Goal: Task Accomplishment & Management: Manage account settings

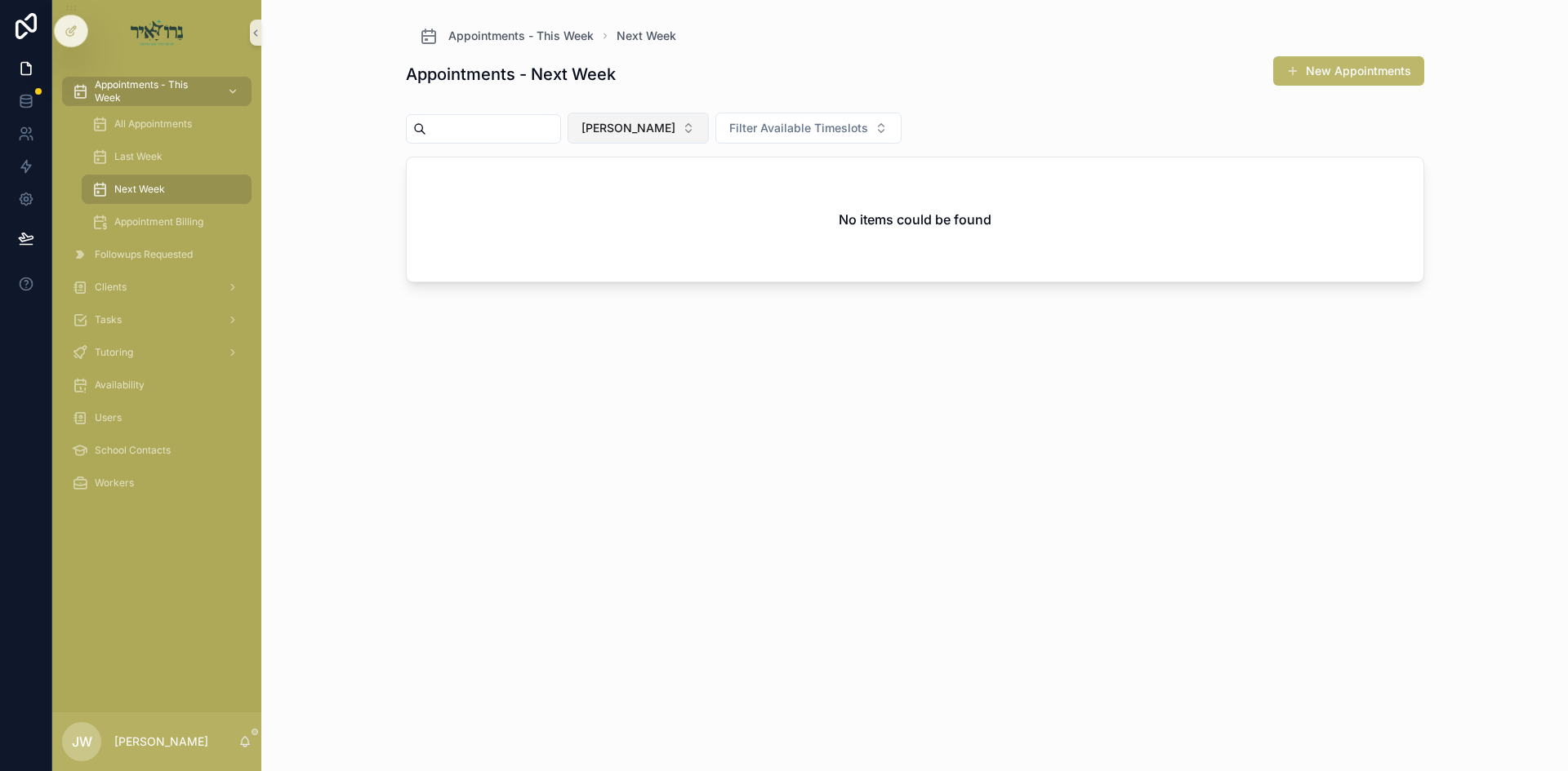
click at [641, 133] on span "[PERSON_NAME]" at bounding box center [628, 128] width 94 height 16
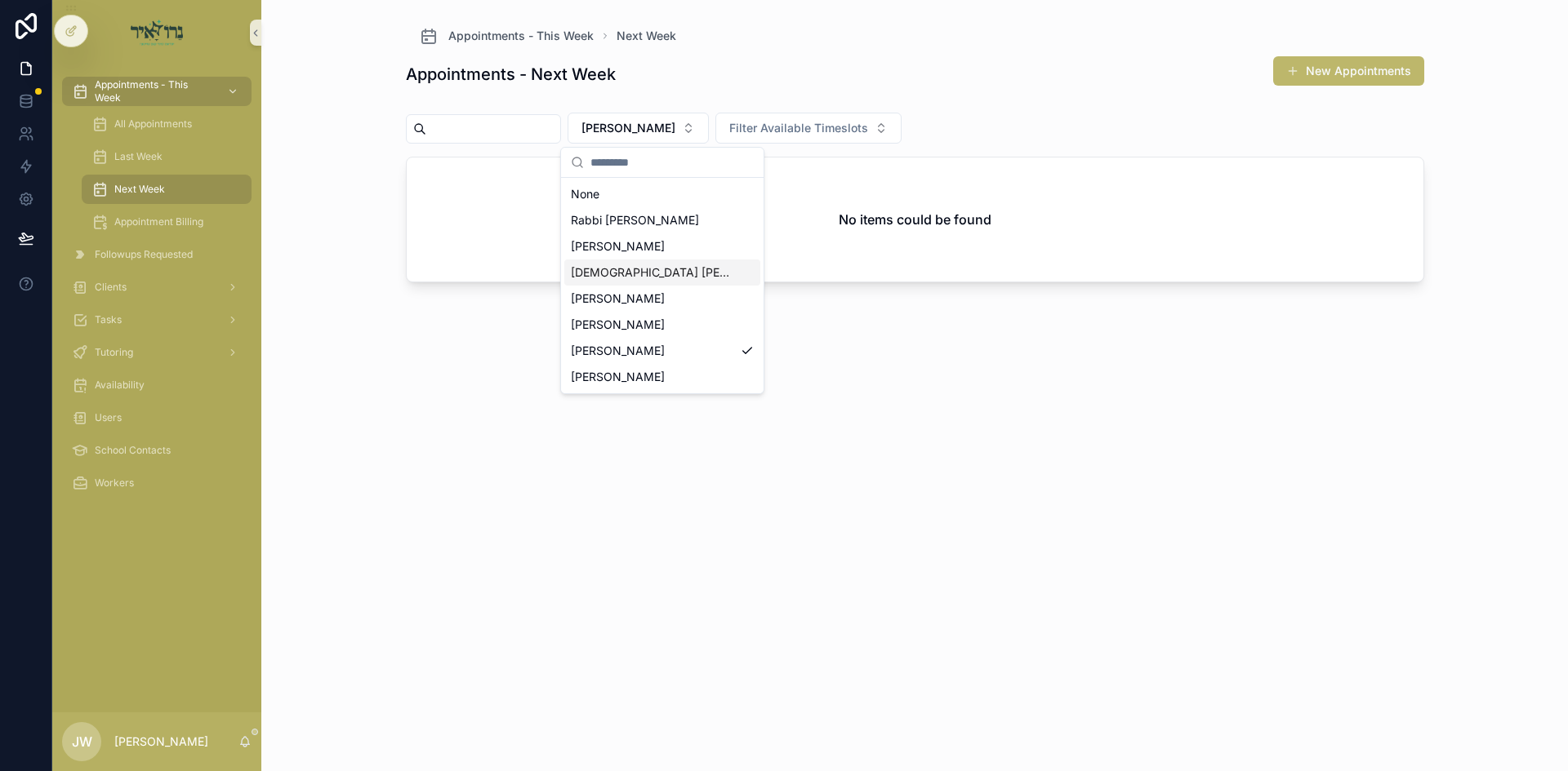
click at [633, 275] on span "[DEMOGRAPHIC_DATA] [PERSON_NAME]" at bounding box center [653, 272] width 164 height 16
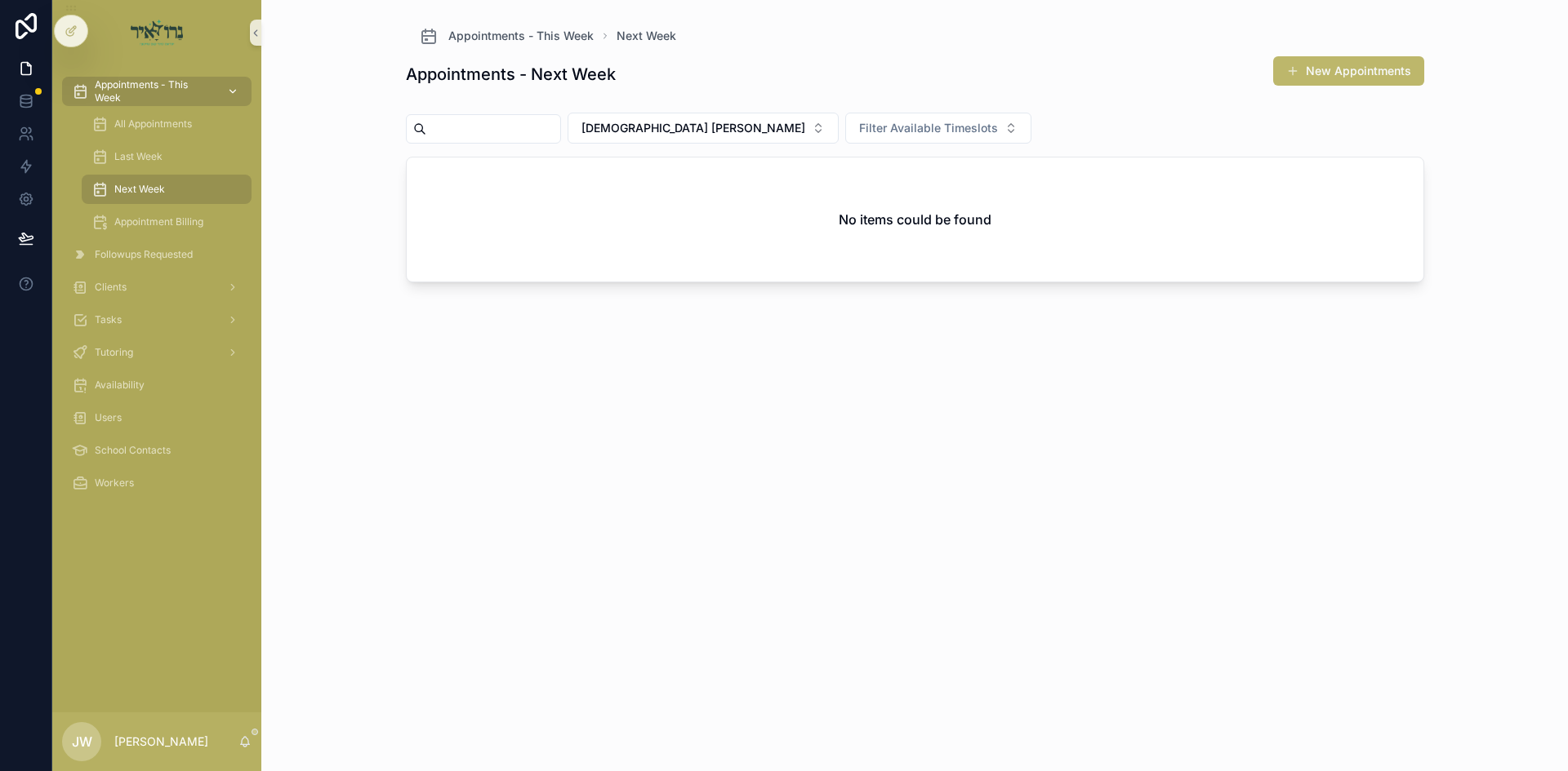
click at [149, 93] on span "Appointments - This Week" at bounding box center [154, 91] width 119 height 26
click at [683, 128] on button "[PERSON_NAME]" at bounding box center [638, 128] width 141 height 31
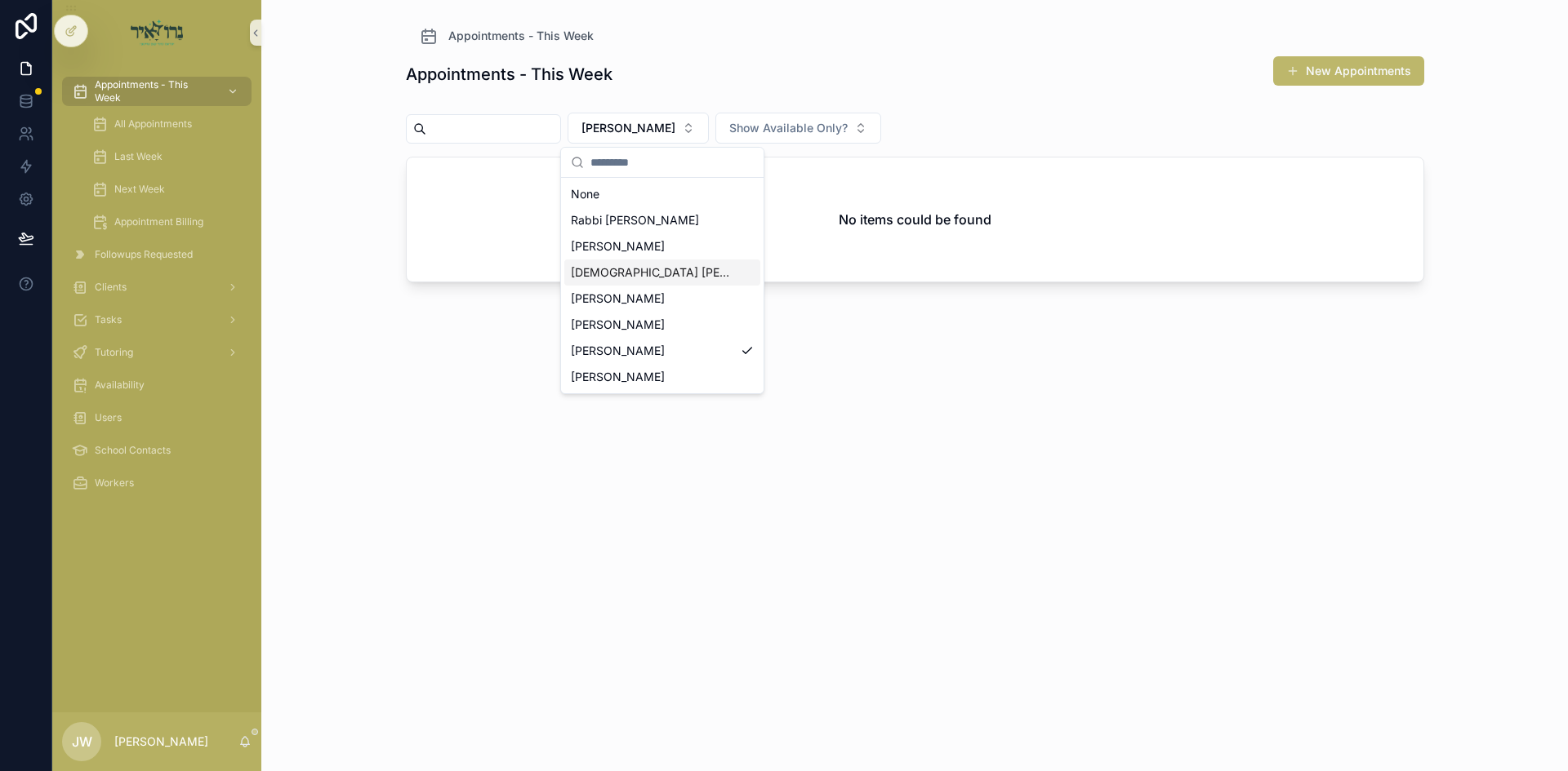
click at [628, 272] on span "[DEMOGRAPHIC_DATA] [PERSON_NAME]" at bounding box center [653, 272] width 164 height 16
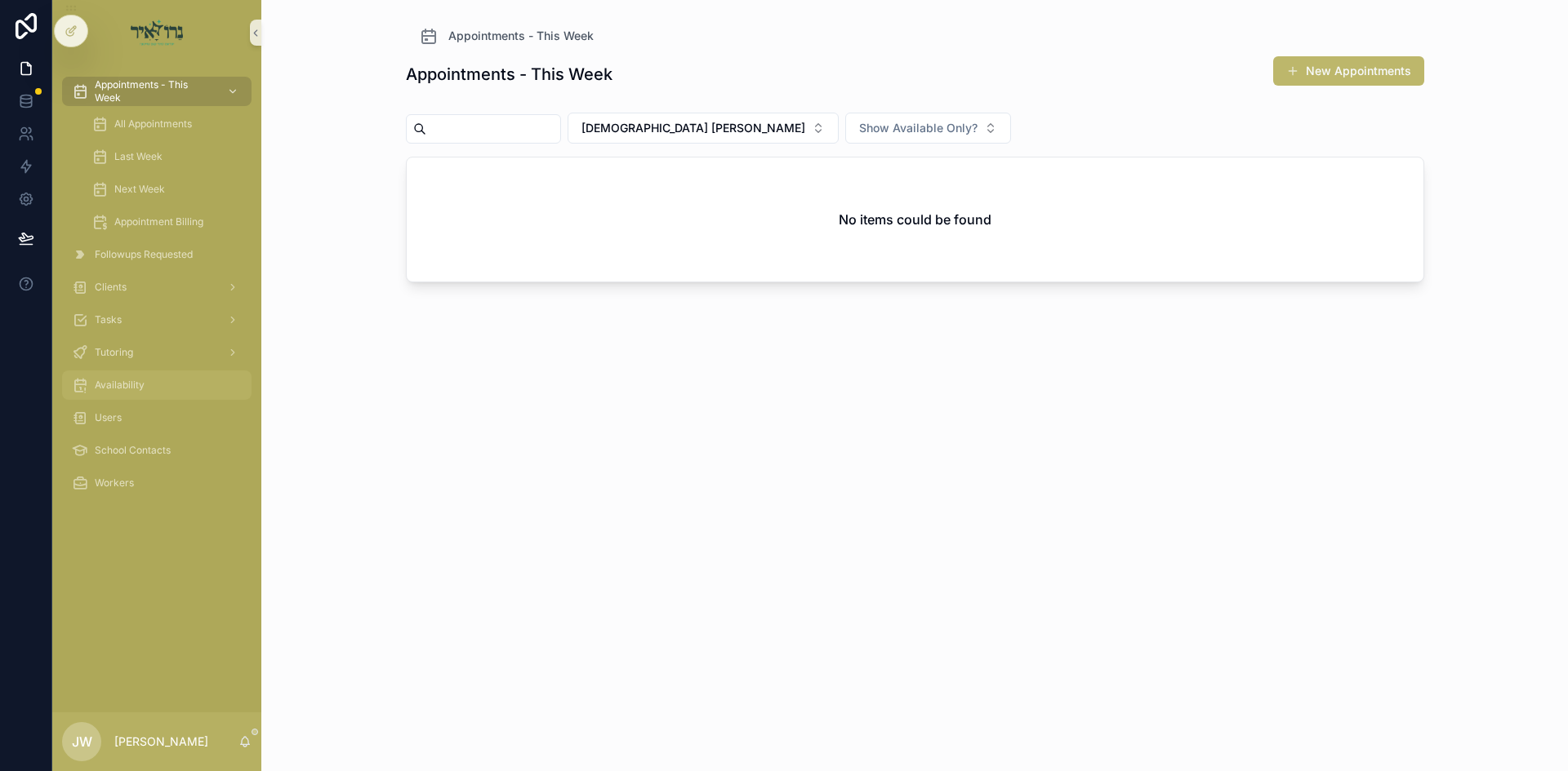
click at [125, 386] on span "Availability" at bounding box center [119, 386] width 50 height 13
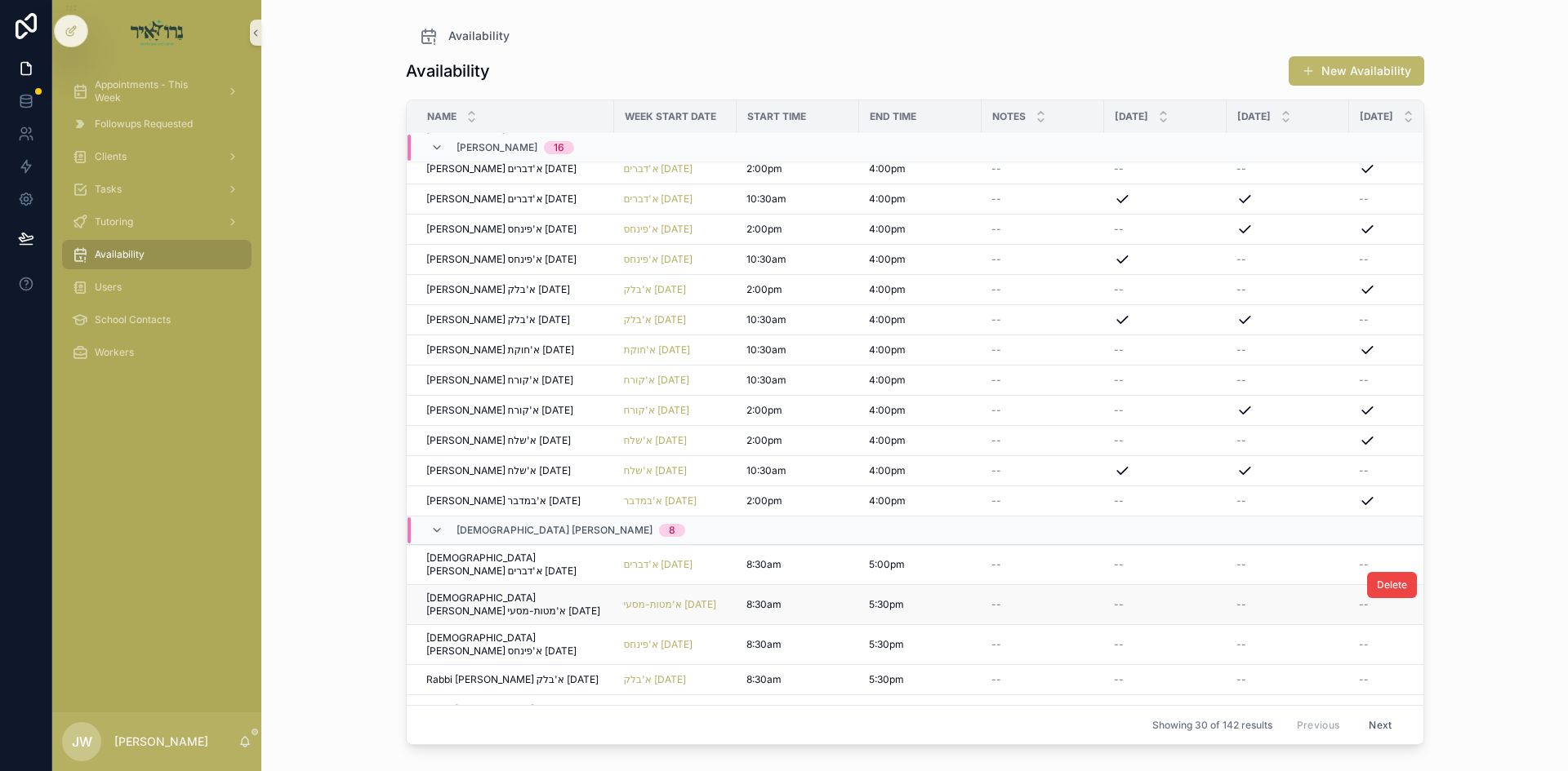
scroll to position [121, 0]
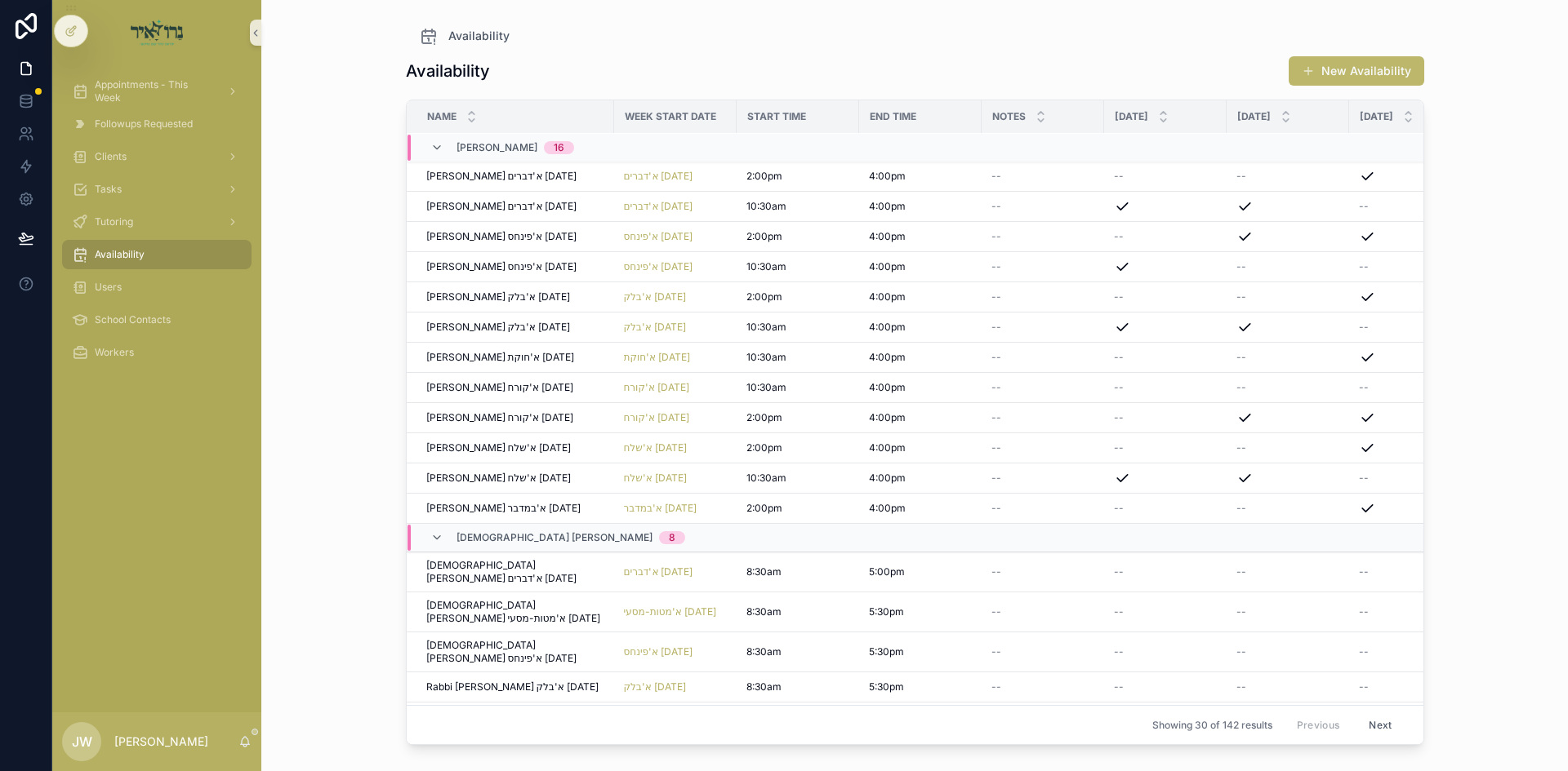
drag, startPoint x: 504, startPoint y: 532, endPoint x: 362, endPoint y: 566, distance: 146.0
click at [362, 566] on div "Availability Availability New Availability Name Week Start Date Start Time End …" at bounding box center [914, 386] width 1307 height 771
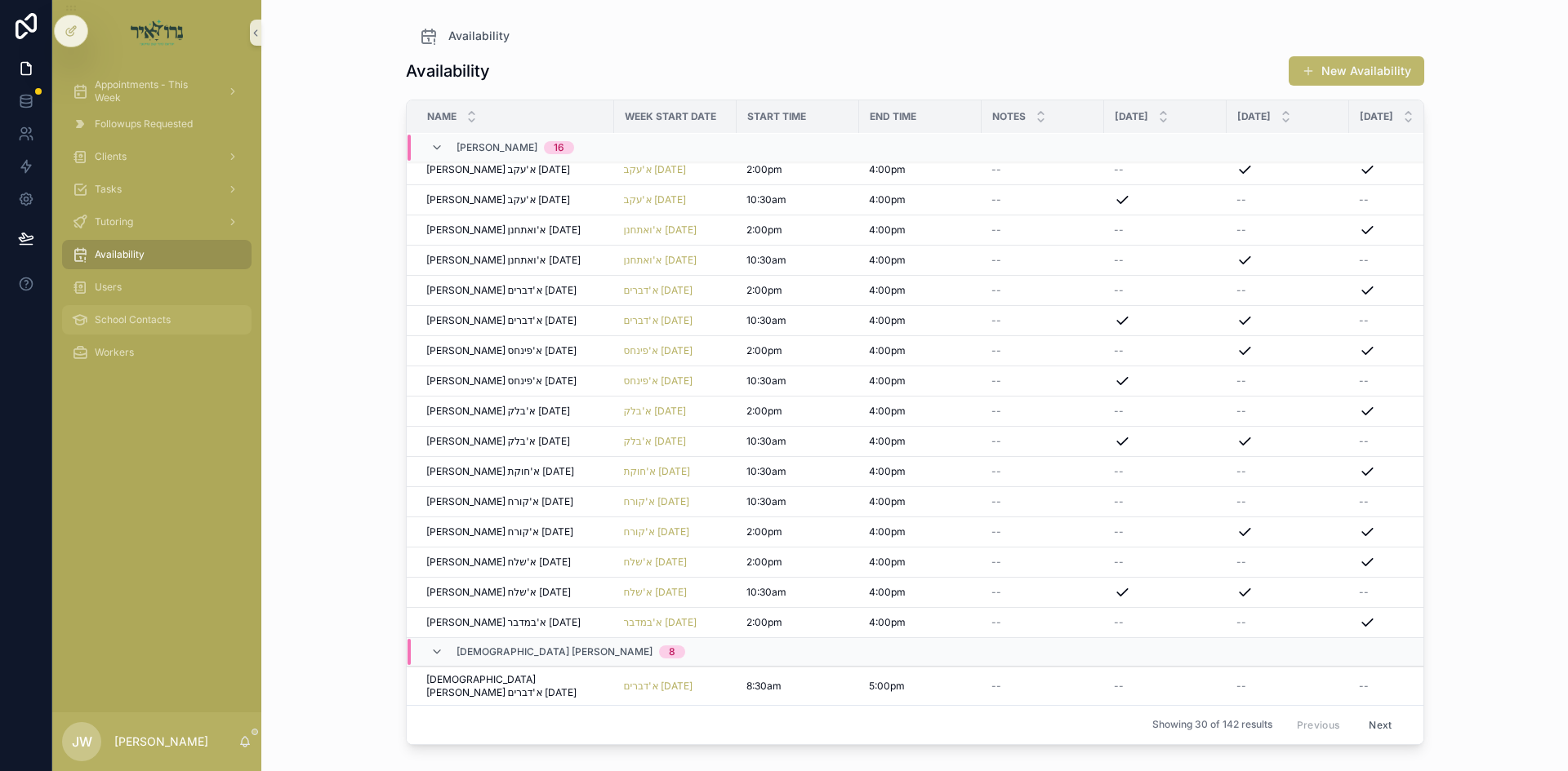
scroll to position [0, 0]
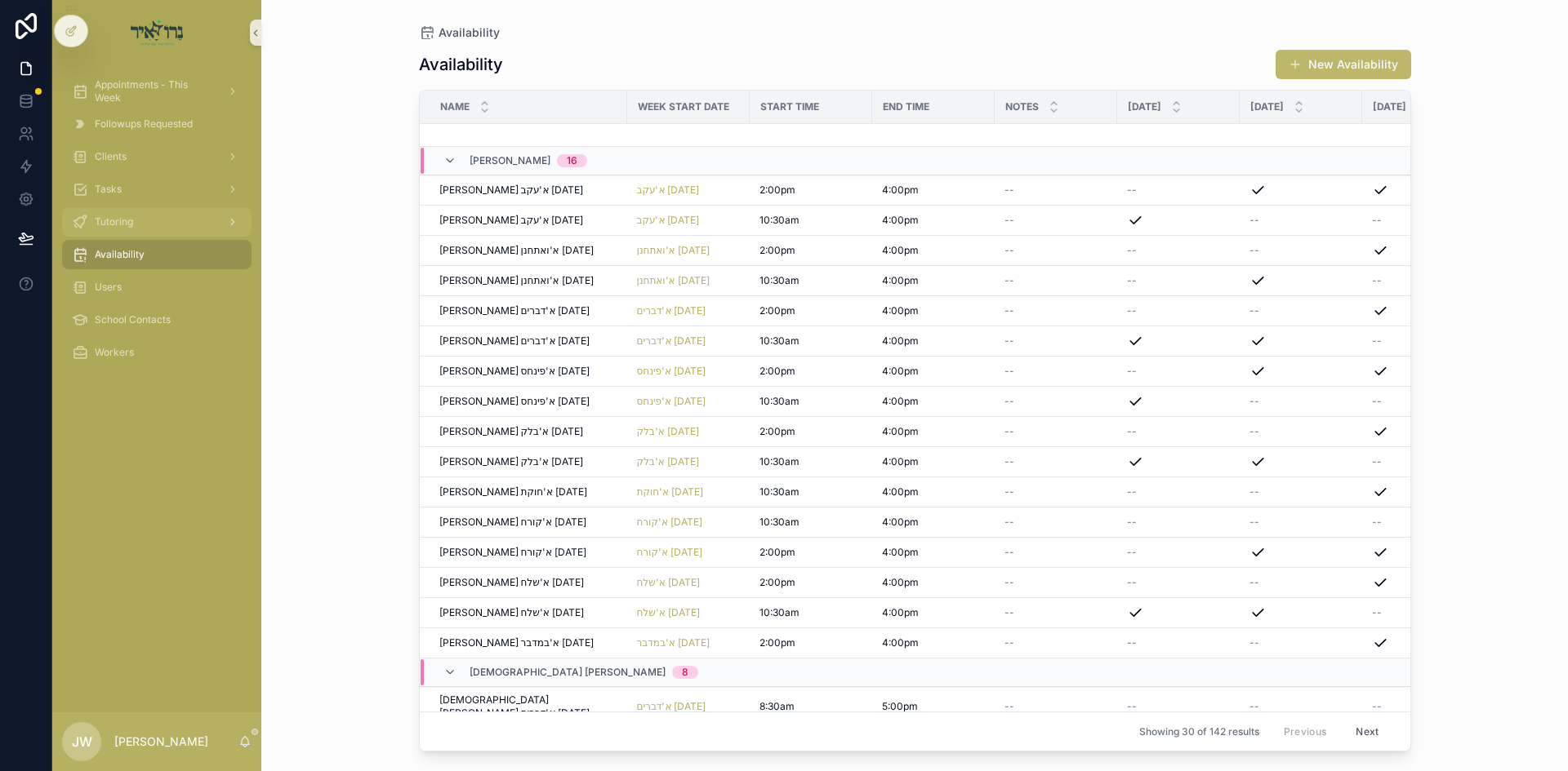
scroll to position [431, 0]
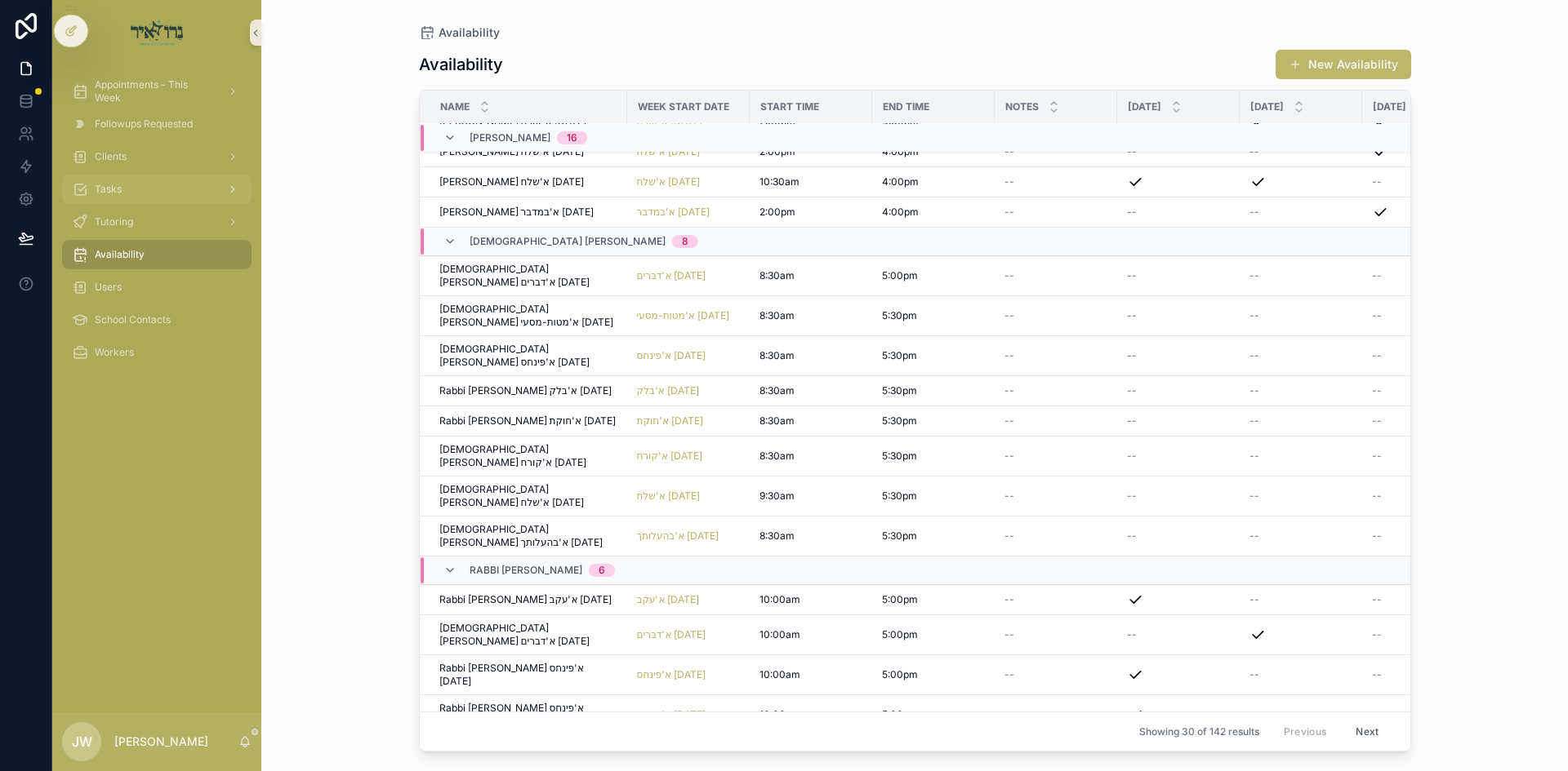
click at [127, 179] on div "Tasks" at bounding box center [156, 190] width 170 height 26
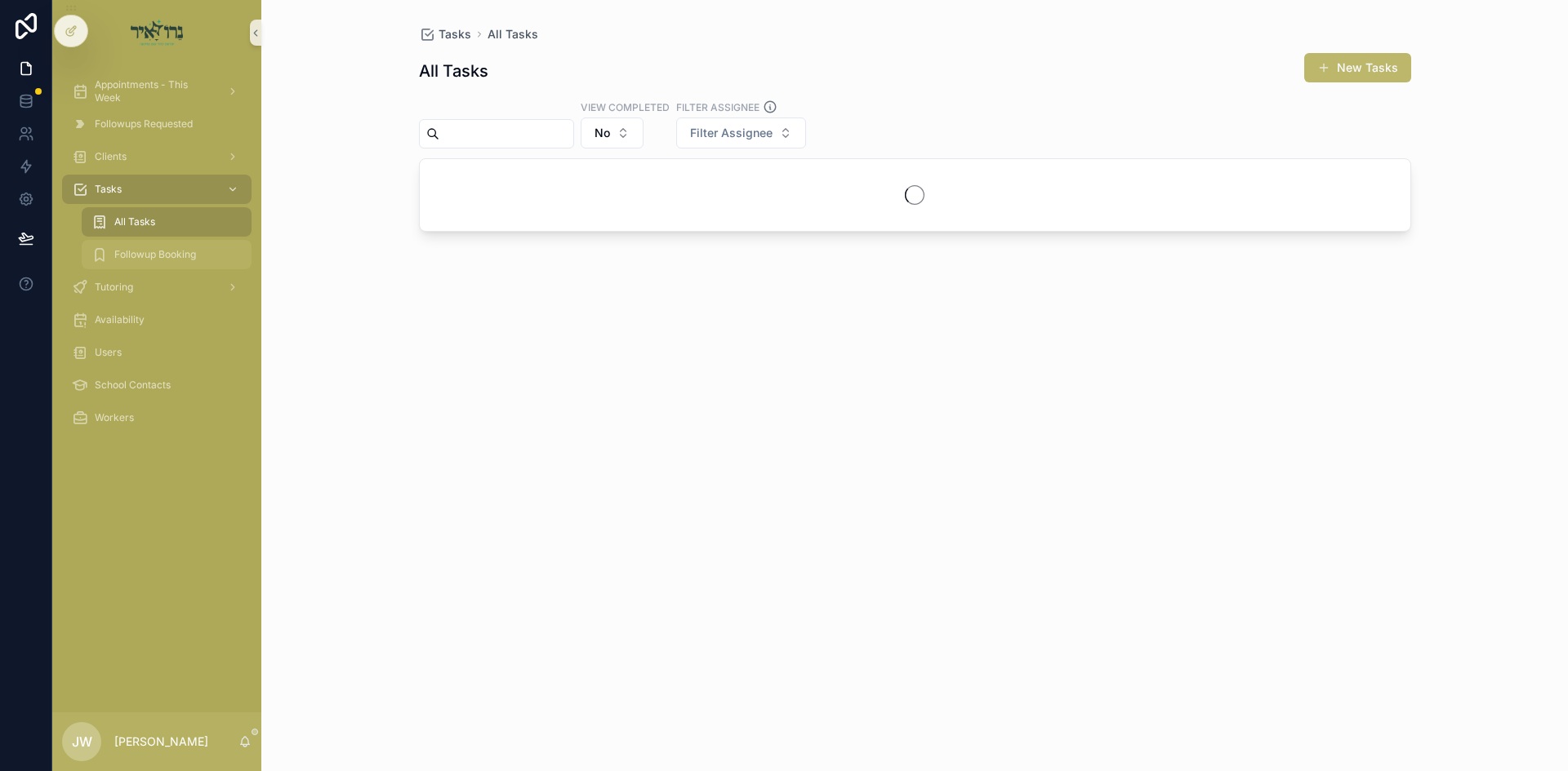
click at [145, 251] on span "Followup Booking" at bounding box center [155, 255] width 82 height 13
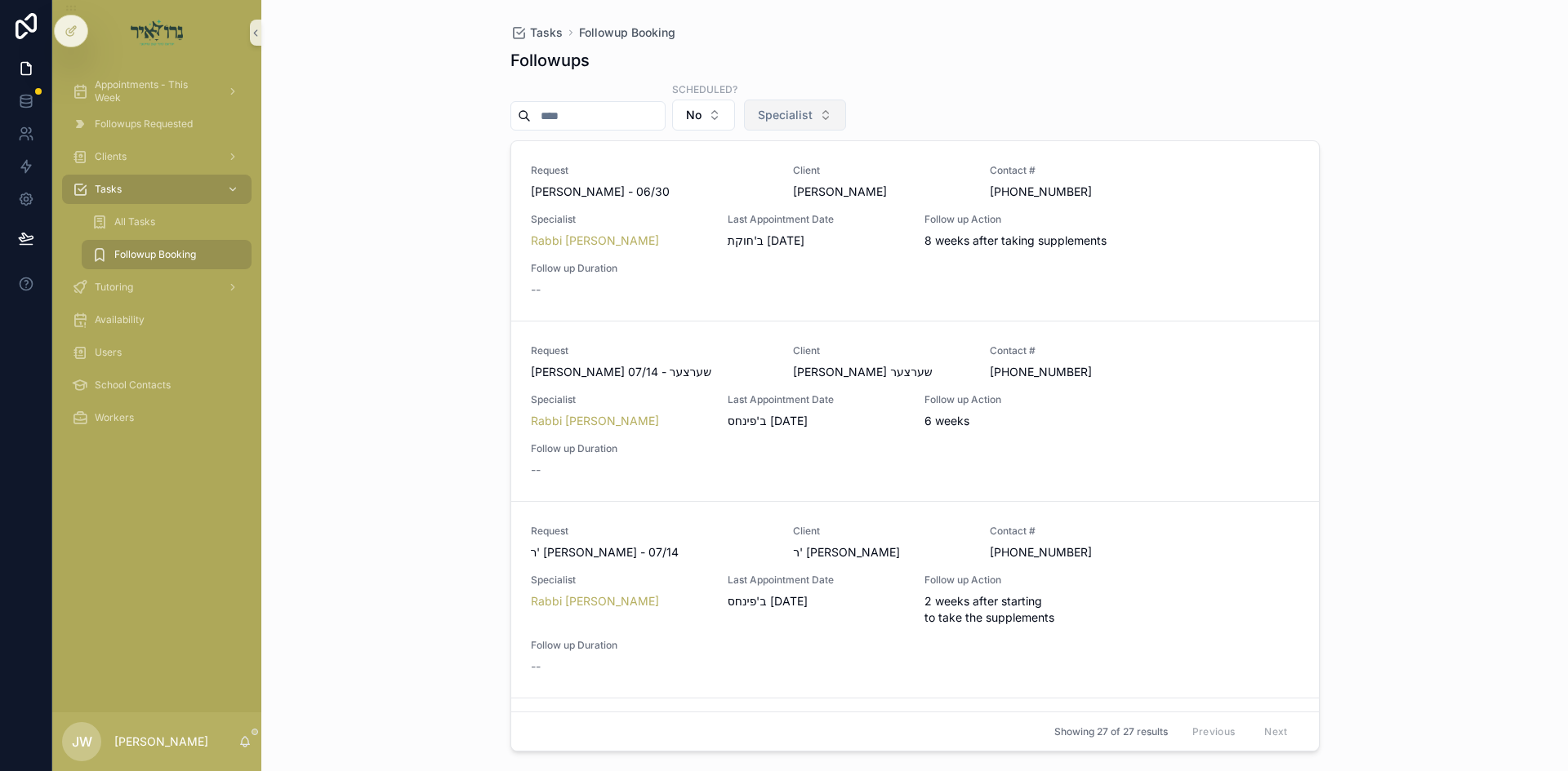
click at [813, 122] on span "Specialist" at bounding box center [785, 115] width 55 height 16
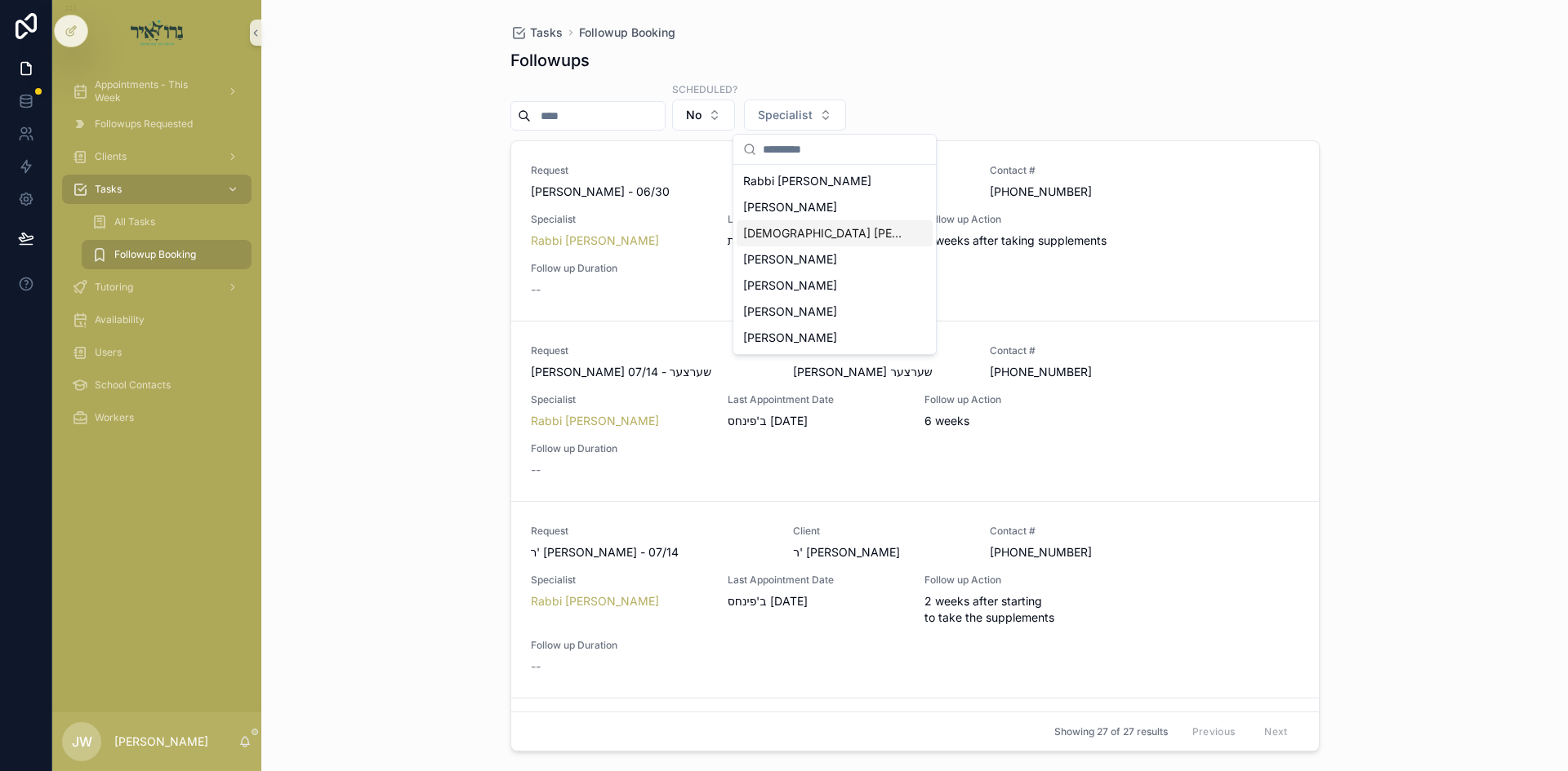
click at [830, 239] on span "[DEMOGRAPHIC_DATA] [PERSON_NAME]" at bounding box center [825, 233] width 164 height 16
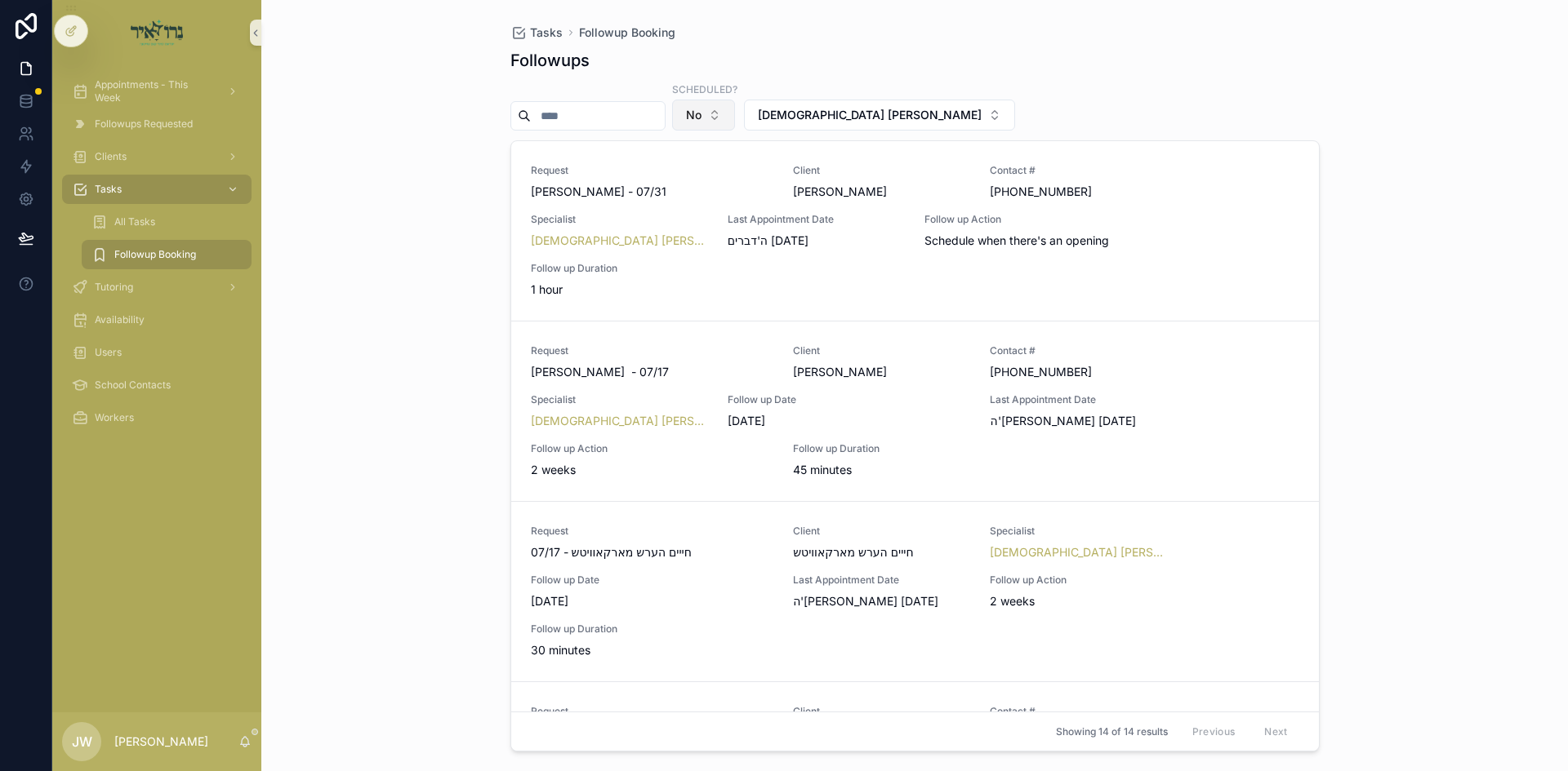
click at [733, 127] on button "No" at bounding box center [704, 115] width 63 height 31
click at [719, 239] on div "Yes" at bounding box center [745, 233] width 196 height 26
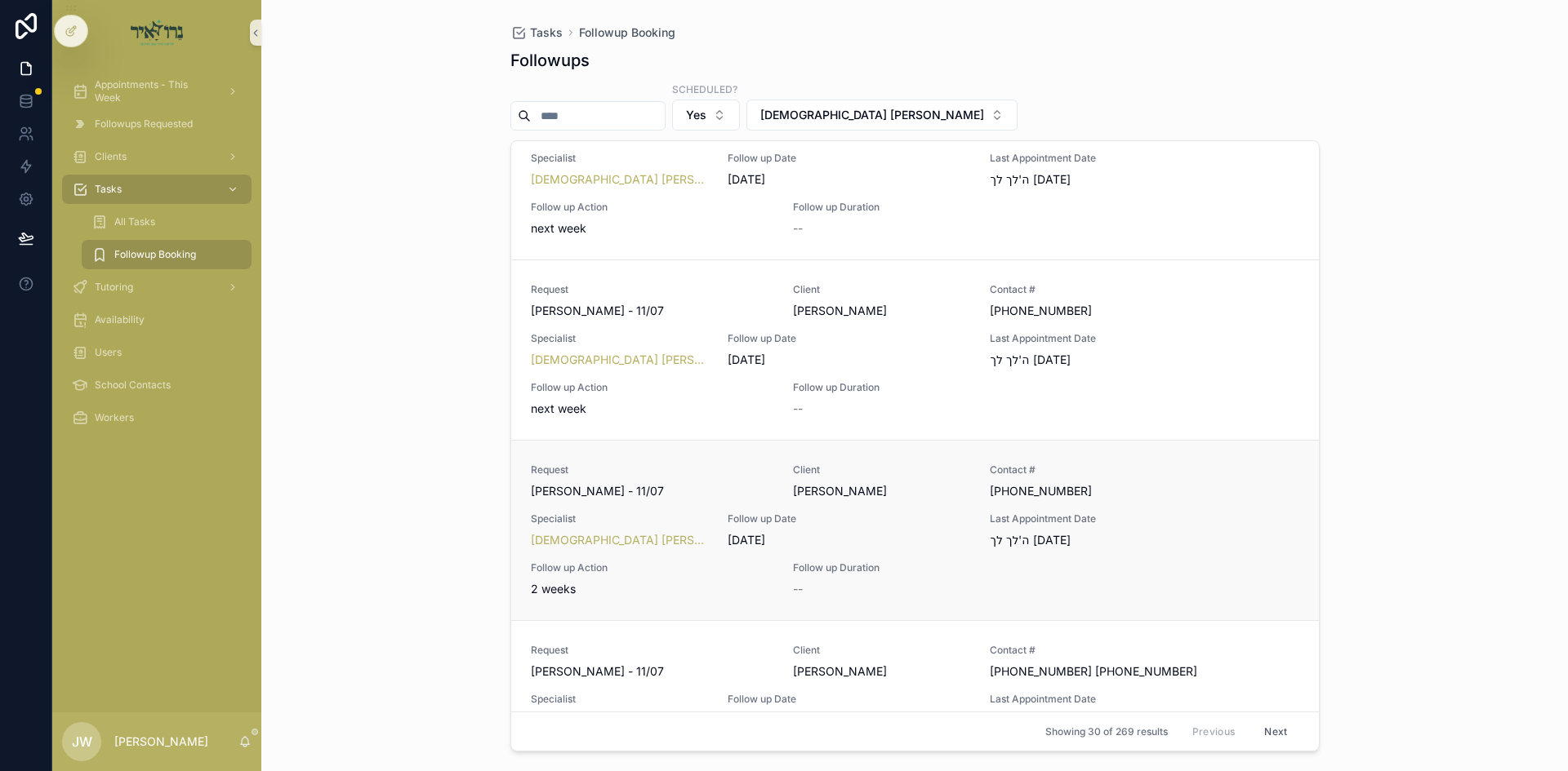
scroll to position [4841, 0]
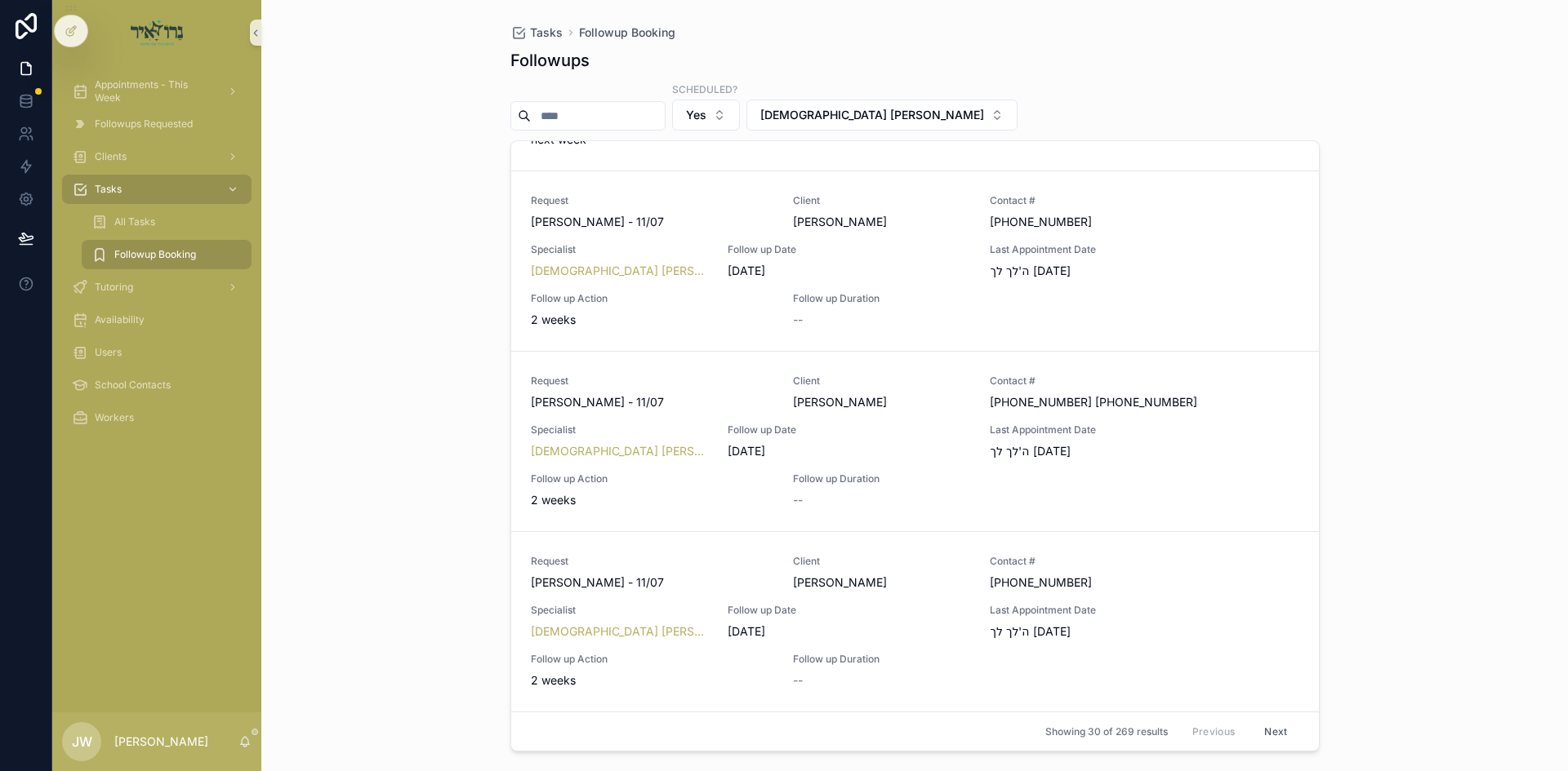
click at [577, 114] on input "scrollable content" at bounding box center [597, 116] width 134 height 23
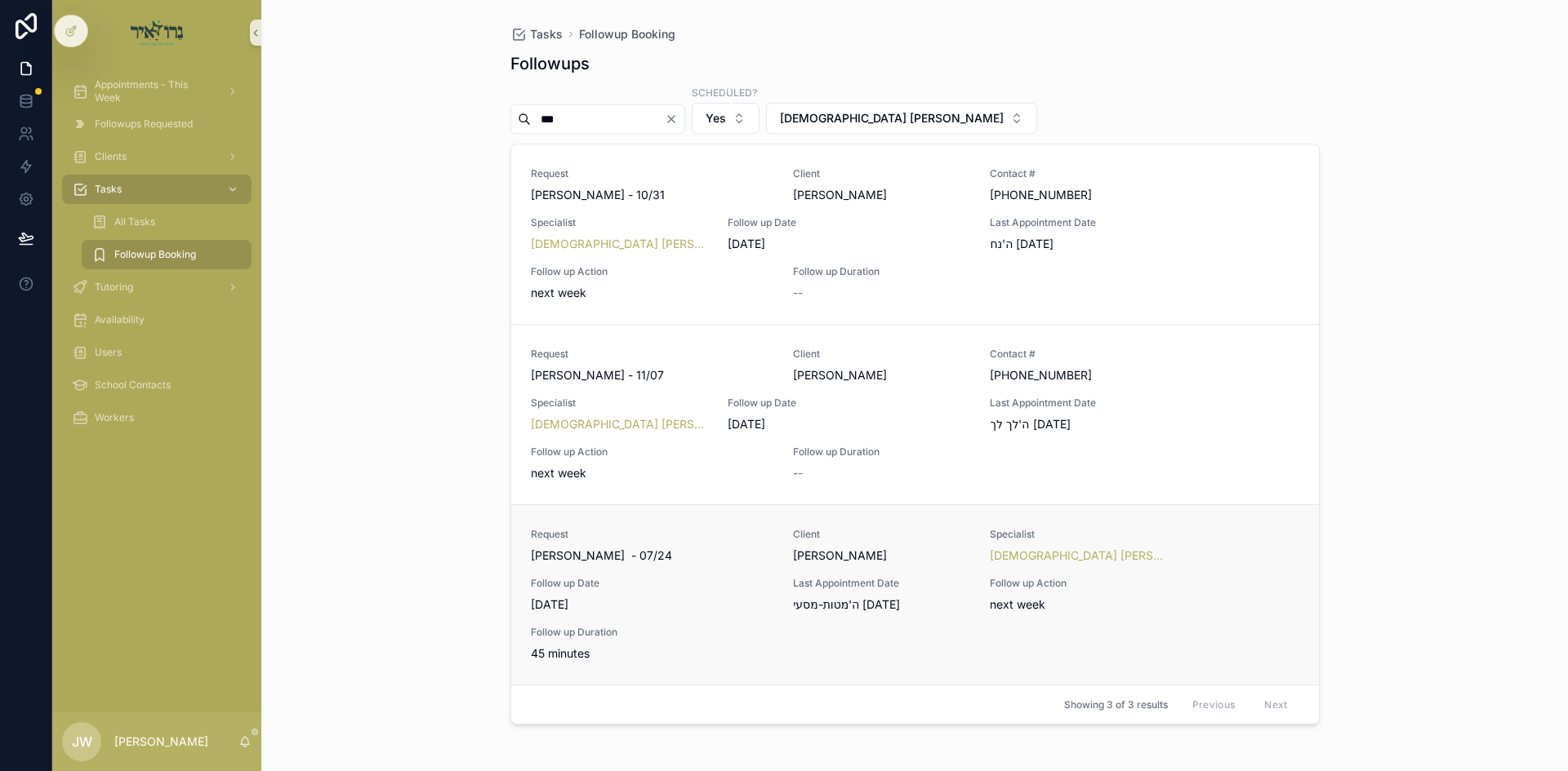
type input "***"
click at [646, 590] on div "Follow up Date 7/31/2025" at bounding box center [652, 595] width 244 height 36
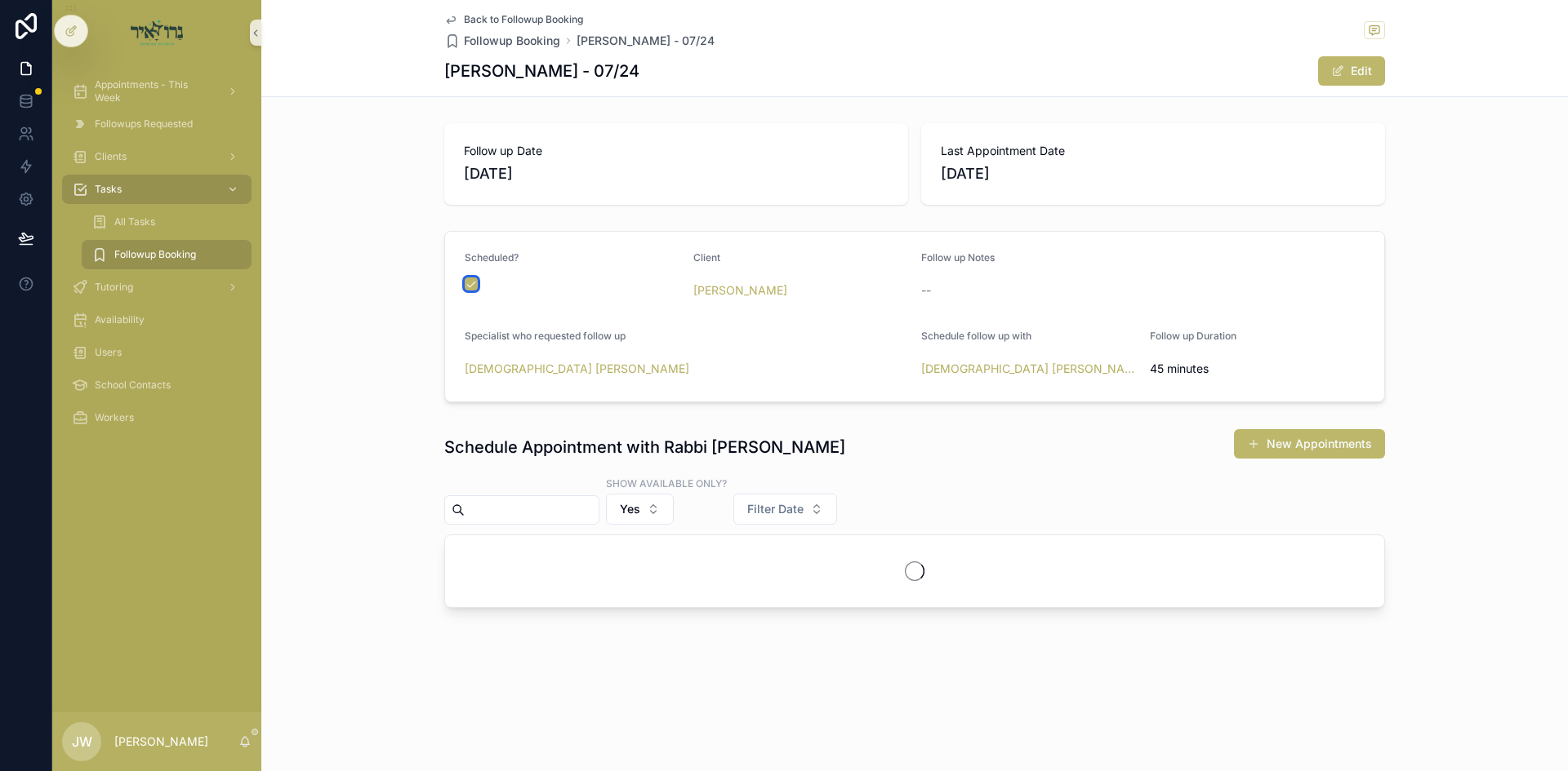
click at [472, 286] on button "scrollable content" at bounding box center [471, 284] width 13 height 13
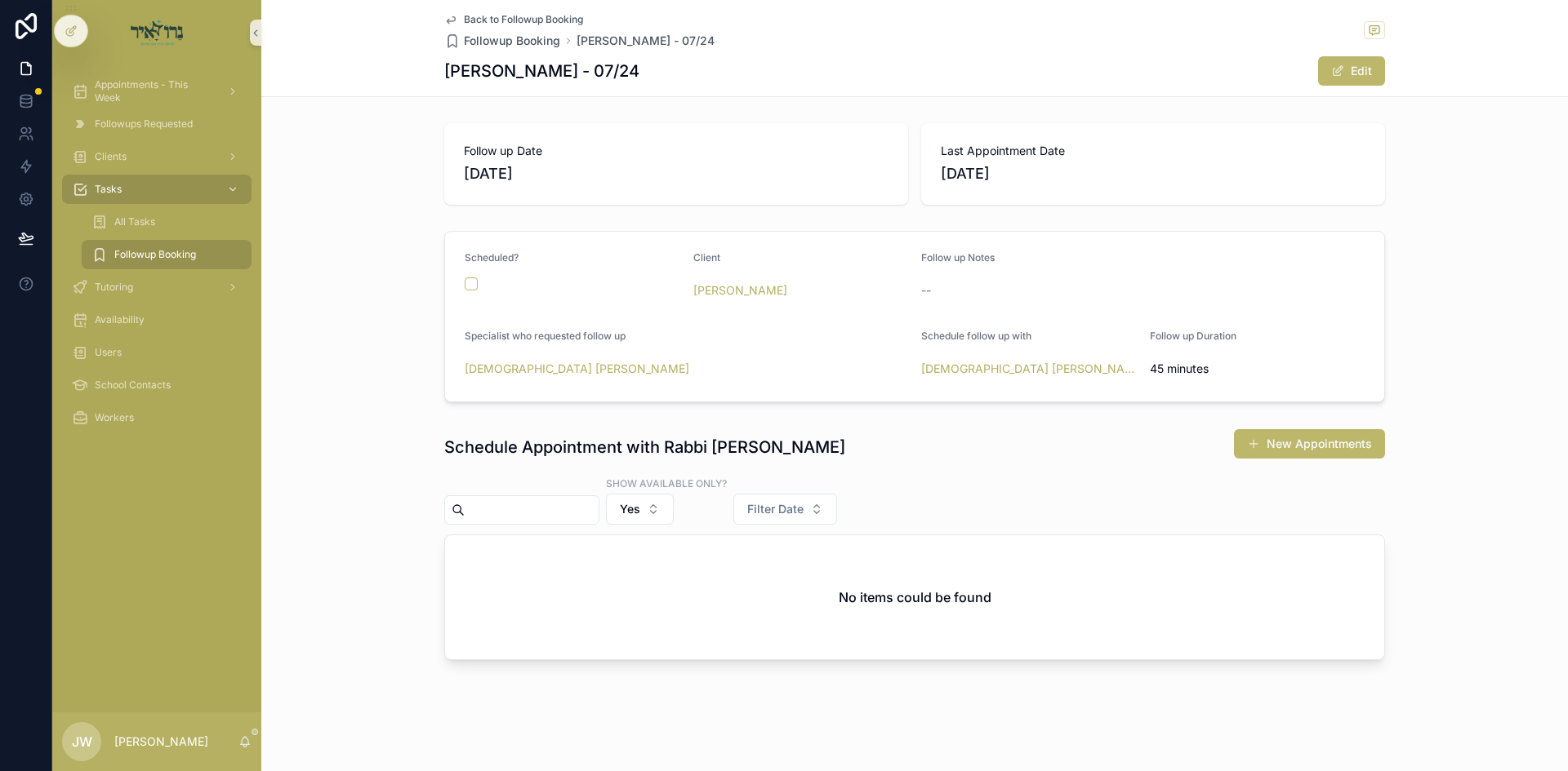
click at [171, 72] on div "Appointments - This Week Followups Requested Clients Tasks All Tasks Followup B…" at bounding box center [157, 259] width 209 height 388
click at [170, 85] on span "Appointments - This Week" at bounding box center [154, 91] width 119 height 26
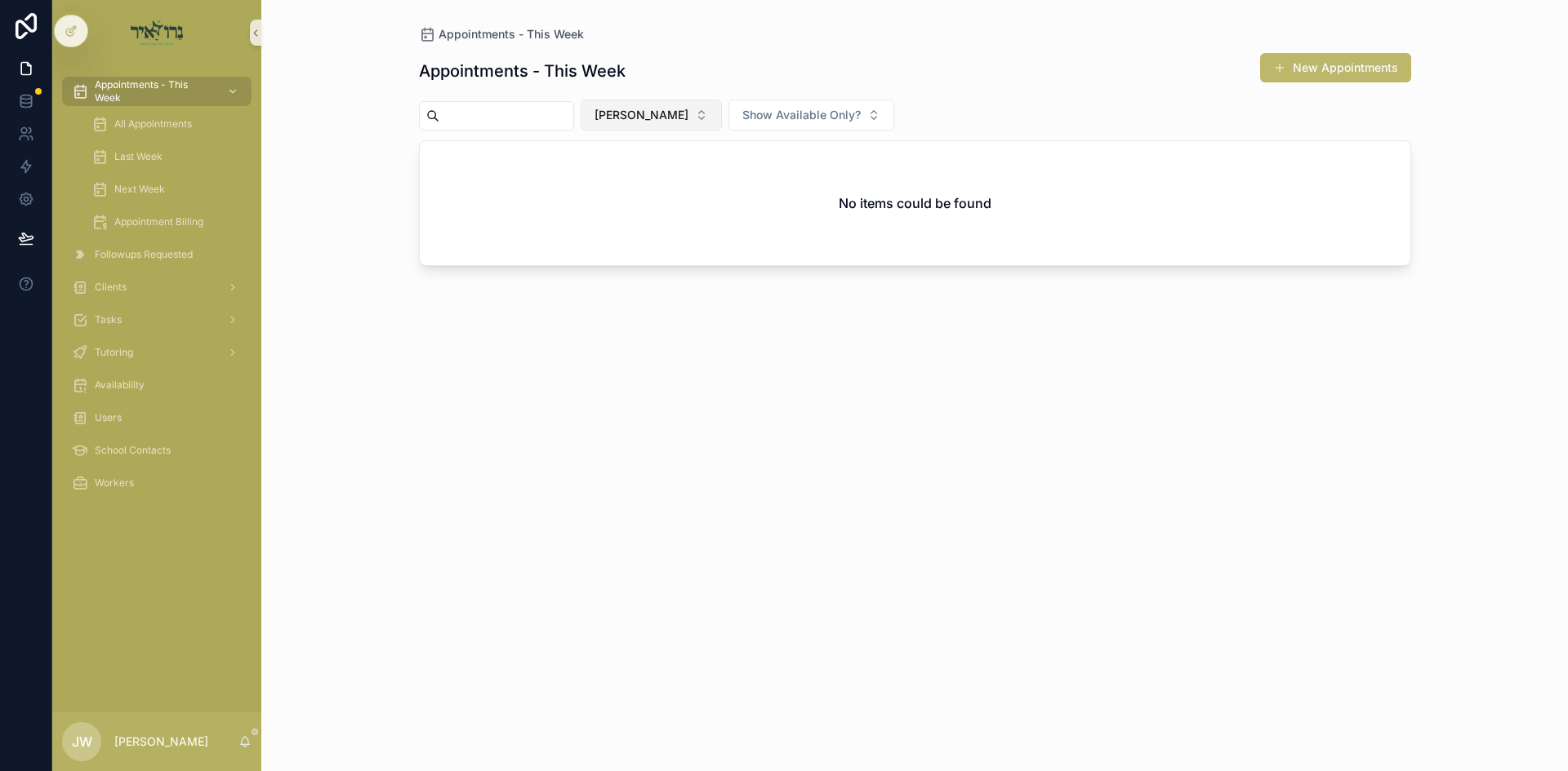
click at [645, 118] on span "[PERSON_NAME]" at bounding box center [641, 115] width 94 height 16
